Goal: Transaction & Acquisition: Purchase product/service

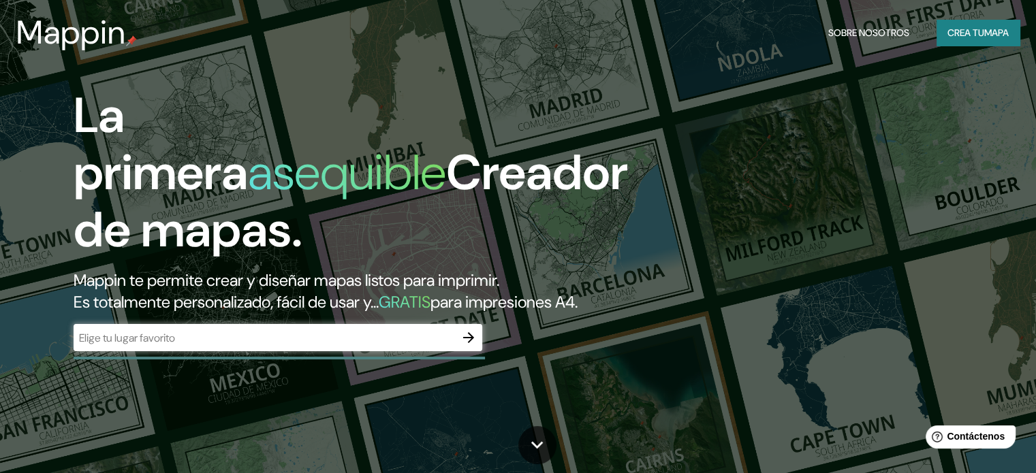
click at [332, 351] on div "​" at bounding box center [278, 337] width 409 height 27
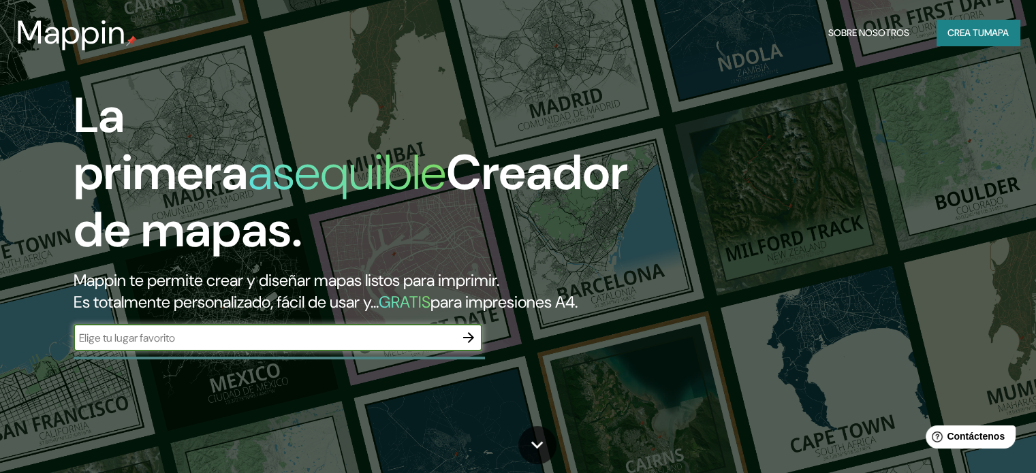
click at [468, 346] on icon "button" at bounding box center [468, 338] width 16 height 16
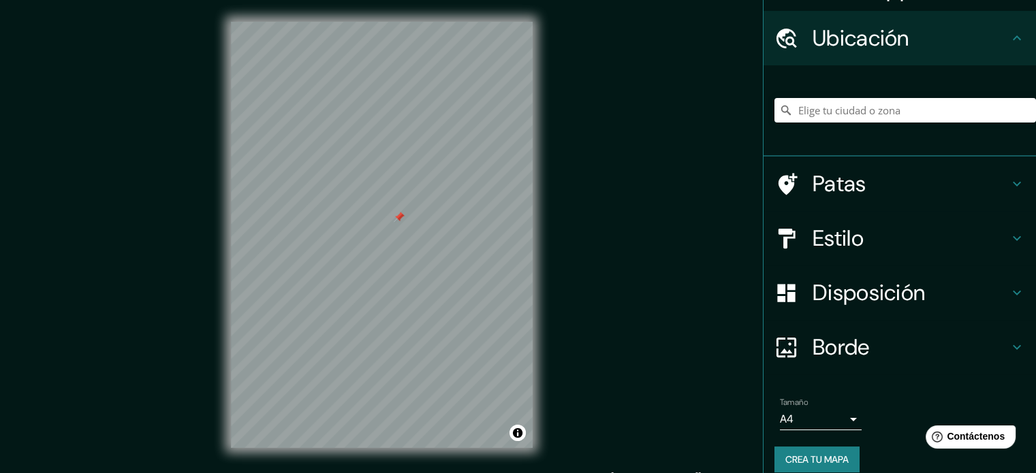
scroll to position [47, 0]
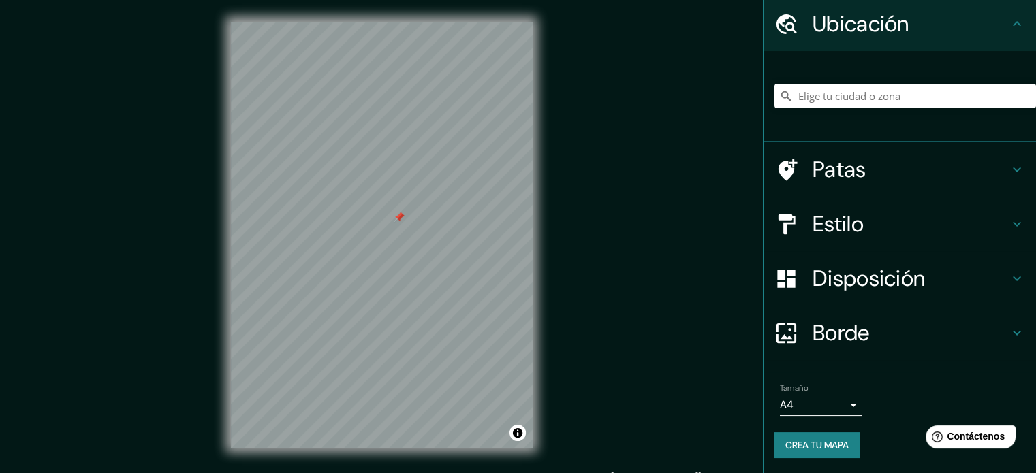
click at [940, 240] on div "Estilo" at bounding box center [899, 224] width 272 height 54
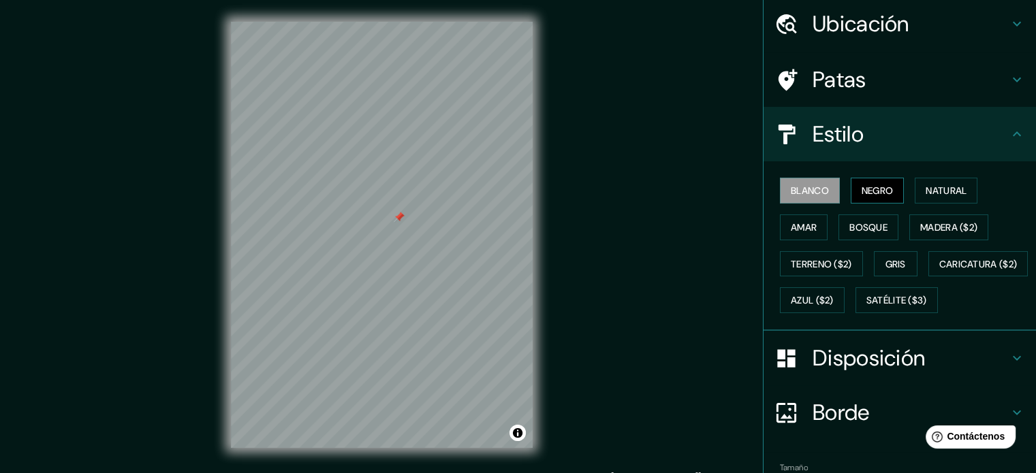
click at [861, 190] on font "Negro" at bounding box center [877, 191] width 32 height 12
click at [915, 189] on button "Natural" at bounding box center [946, 191] width 63 height 26
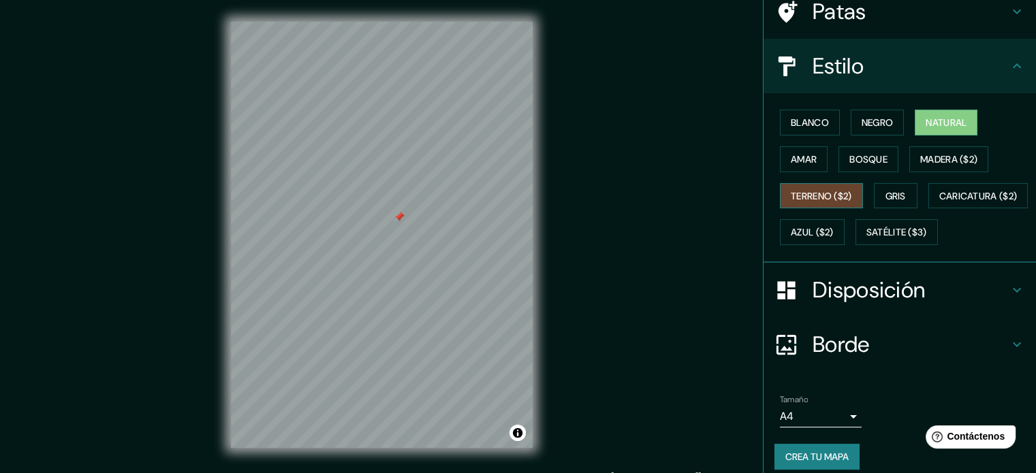
scroll to position [161, 0]
